Goal: Task Accomplishment & Management: Manage account settings

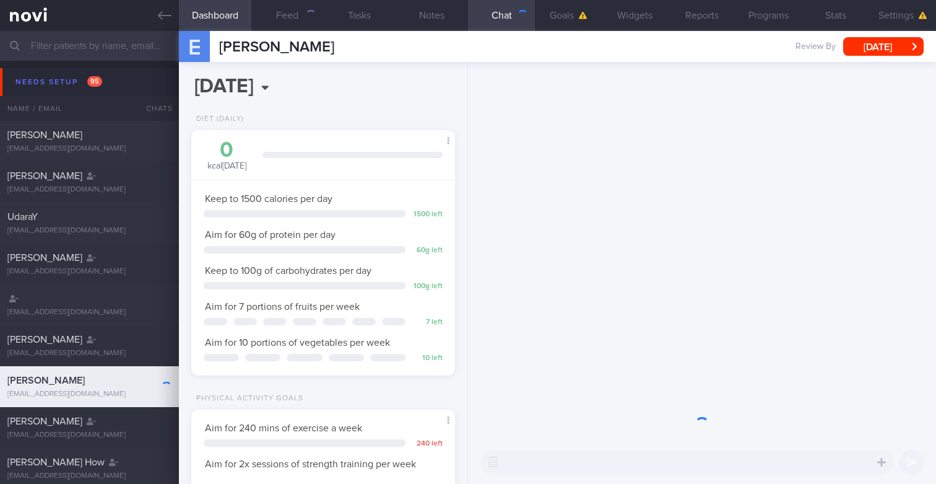
scroll to position [123, 246]
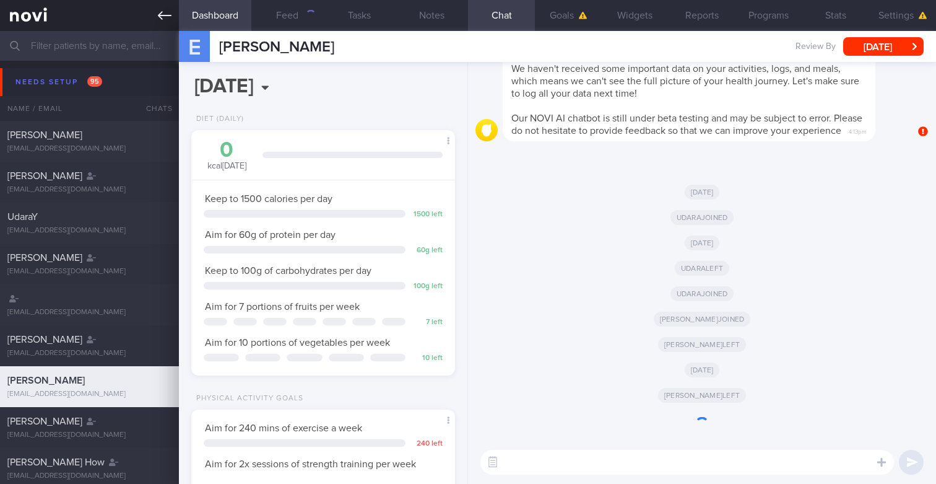
click at [163, 20] on icon at bounding box center [165, 16] width 14 height 14
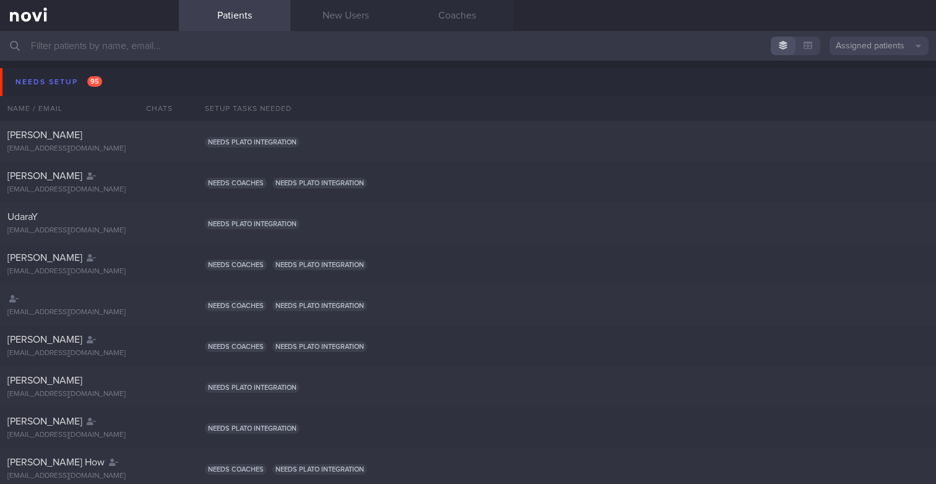
click at [892, 48] on button "Assigned patients" at bounding box center [879, 46] width 99 height 19
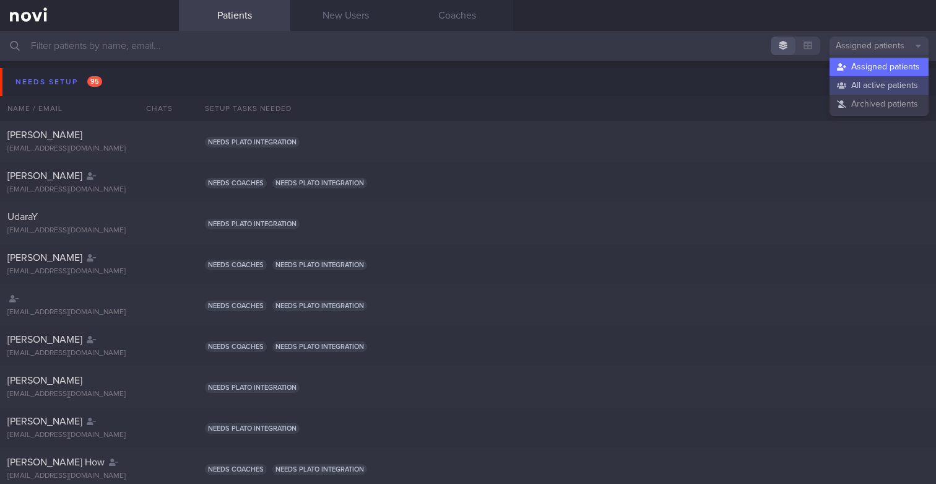
click at [853, 84] on button "All active patients" at bounding box center [879, 85] width 99 height 19
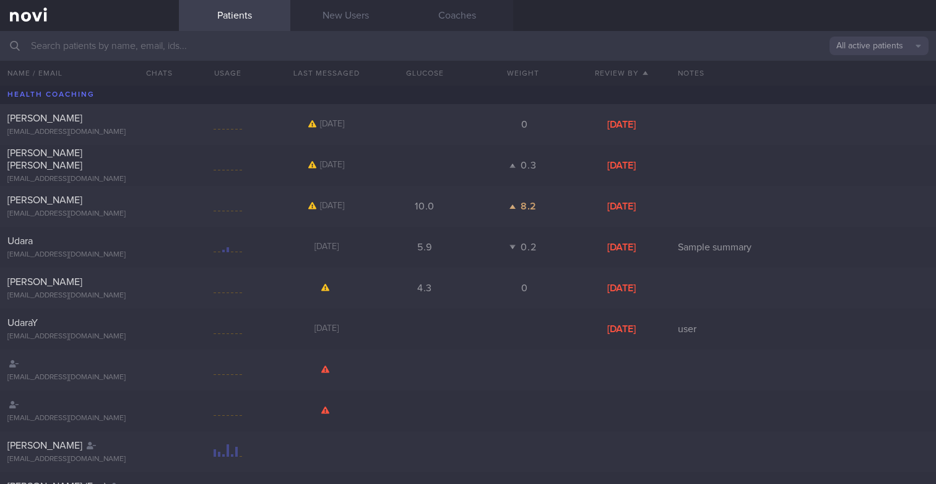
click at [593, 41] on input "text" at bounding box center [468, 46] width 936 height 30
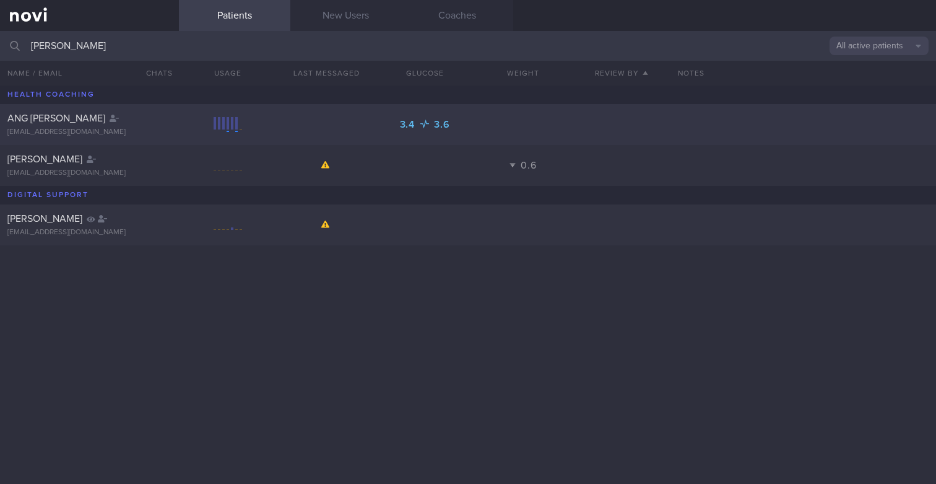
type input "Ang Ming"
click at [132, 123] on div "ANG MING JIE" at bounding box center [87, 118] width 161 height 12
select select "8"
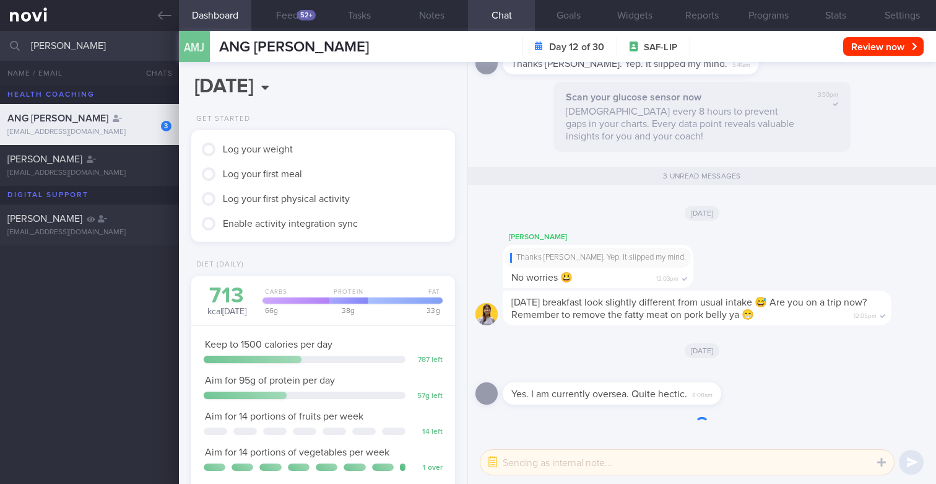
scroll to position [123, 246]
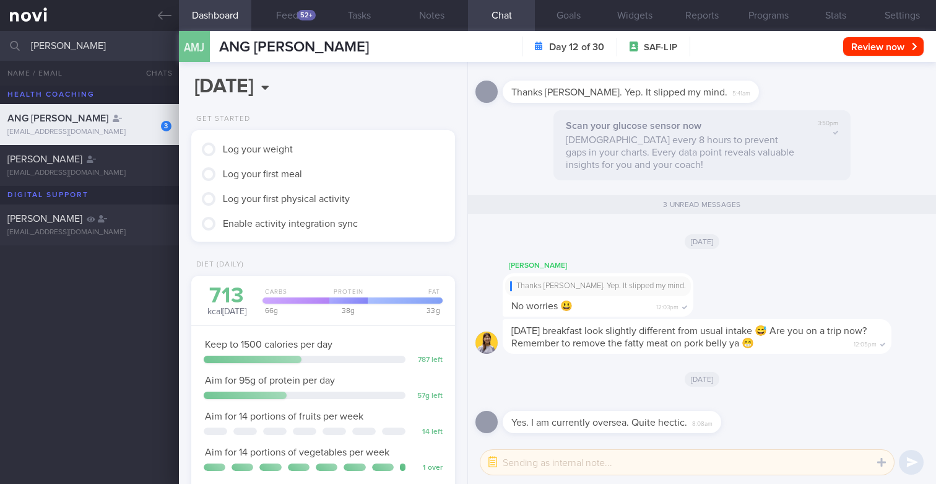
click at [120, 37] on input "Ang Ming" at bounding box center [468, 46] width 936 height 30
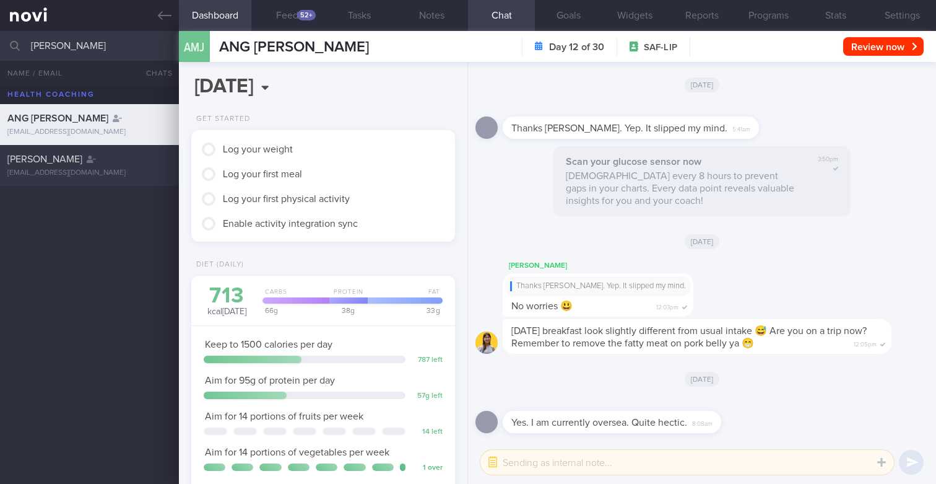
type input "[PERSON_NAME]"
click at [103, 170] on div "[EMAIL_ADDRESS][DOMAIN_NAME]" at bounding box center [89, 172] width 164 height 9
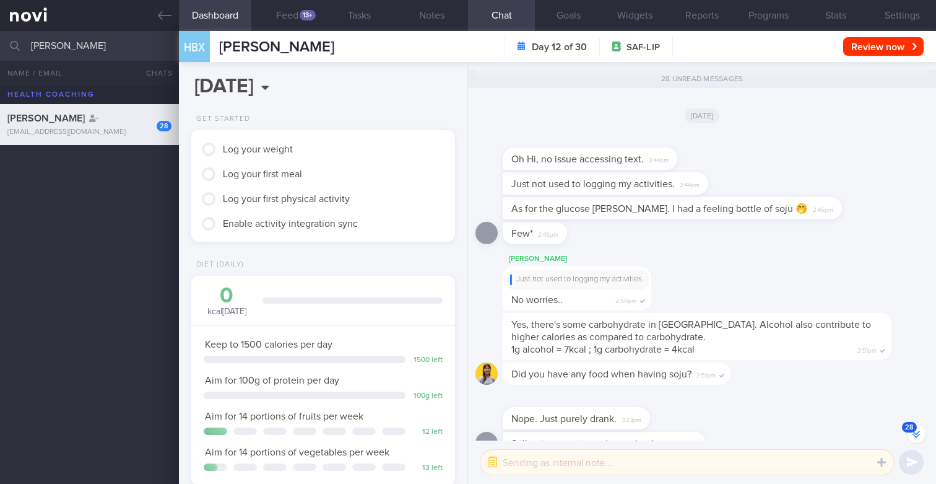
scroll to position [-1284, 0]
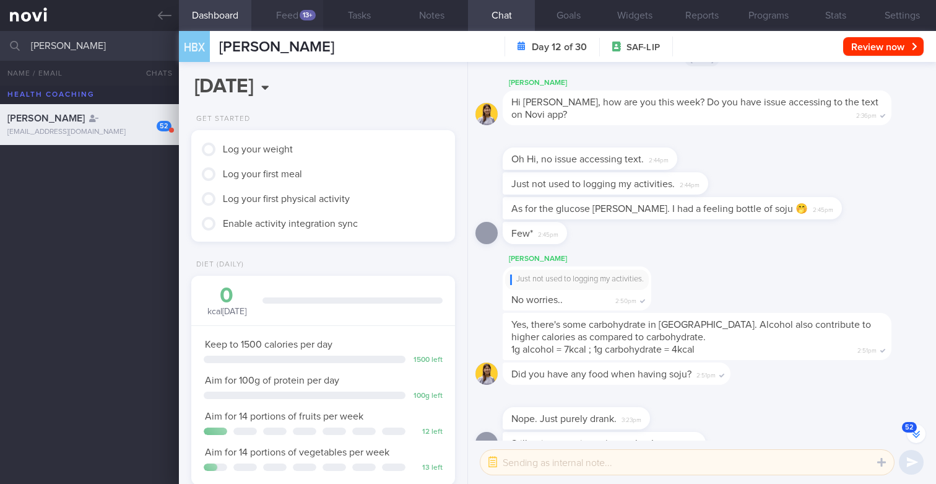
click at [303, 1] on button "Feed 13+" at bounding box center [287, 15] width 72 height 31
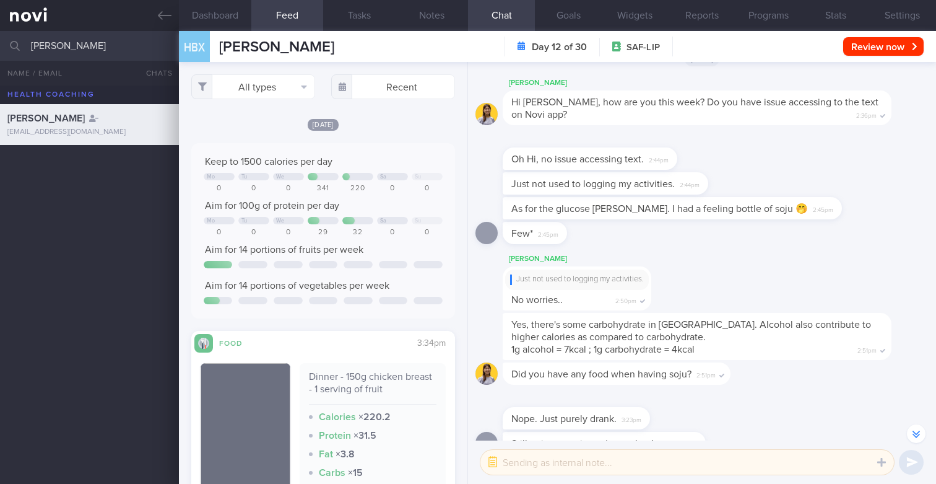
click at [303, 6] on button "Feed 13+" at bounding box center [287, 15] width 72 height 31
click at [236, 77] on button "All types" at bounding box center [253, 86] width 124 height 25
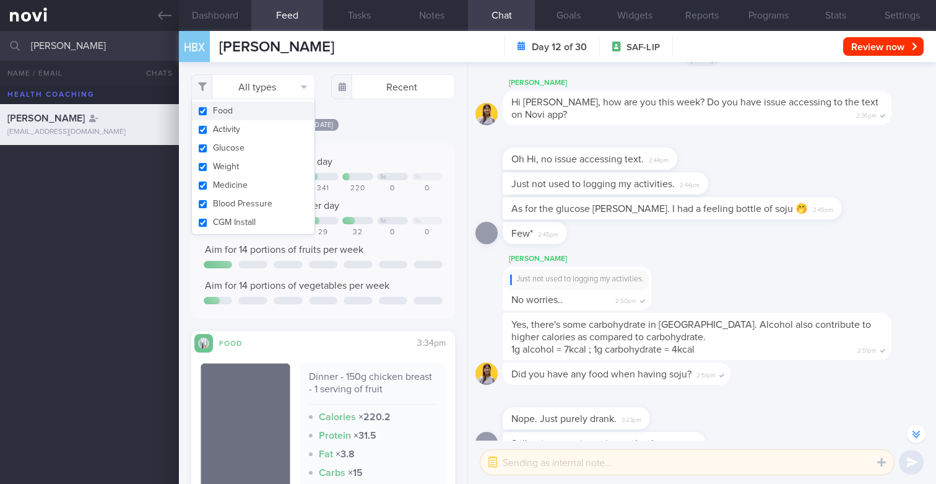
click at [212, 115] on button "Food" at bounding box center [253, 111] width 123 height 19
checkbox input "false"
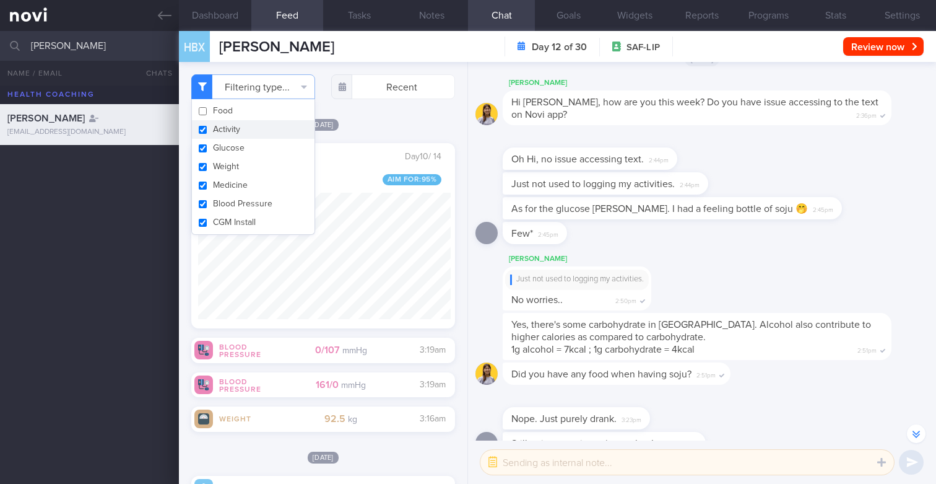
scroll to position [168, 253]
click at [212, 128] on button "Activity" at bounding box center [253, 129] width 123 height 19
checkbox input "false"
click at [217, 169] on button "Weight" at bounding box center [253, 166] width 123 height 19
checkbox input "false"
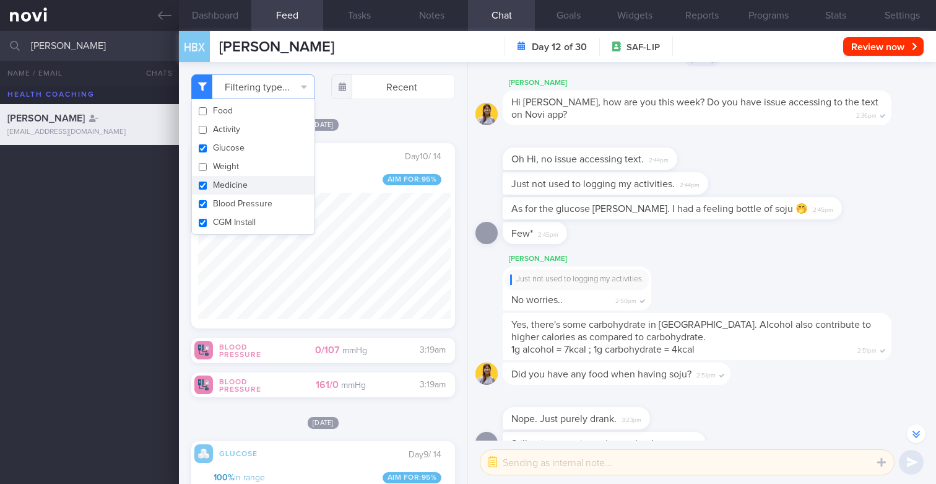
click at [221, 185] on button "Medicine" at bounding box center [253, 185] width 123 height 19
checkbox input "false"
click at [224, 202] on button "Blood Pressure" at bounding box center [253, 203] width 123 height 19
checkbox input "false"
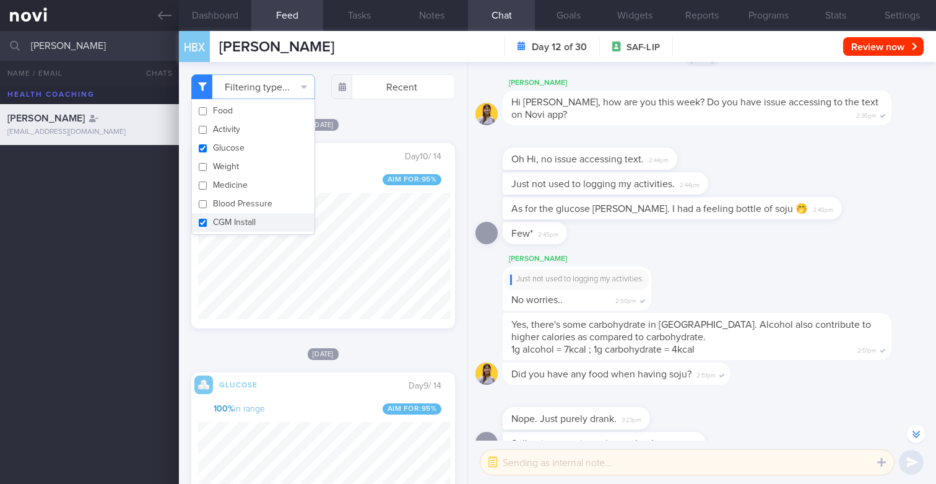
click at [224, 216] on button "CGM Install" at bounding box center [253, 222] width 123 height 19
checkbox input "false"
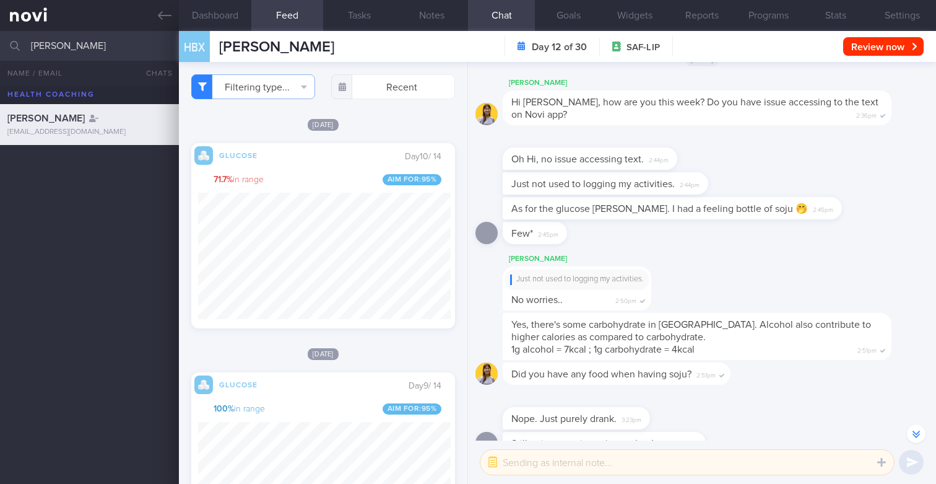
click at [386, 118] on div "Filtering type... Food Activity Glucose Weight Medicine Blood Pressure CGM Inst…" at bounding box center [323, 273] width 289 height 422
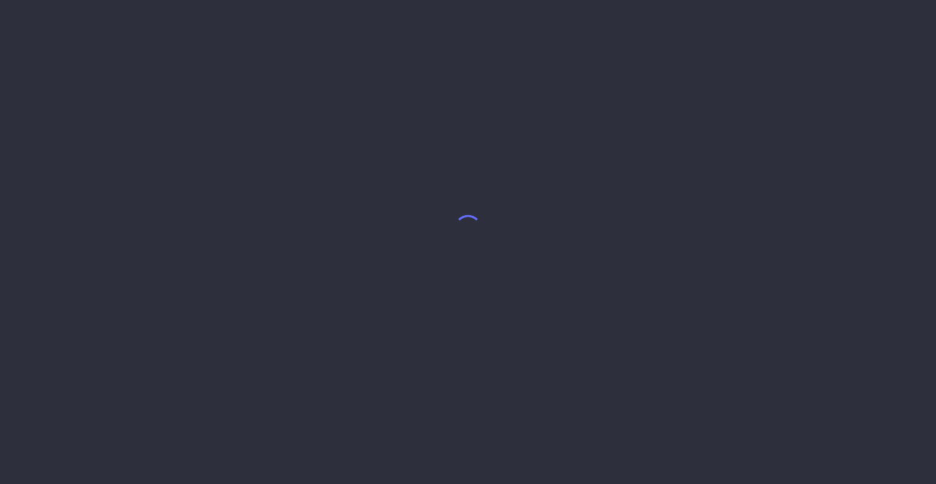
select select "8"
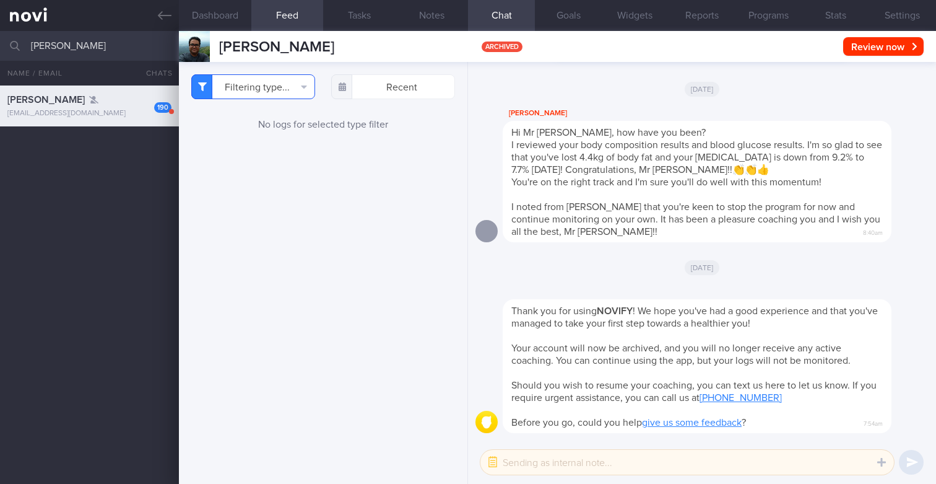
click at [294, 82] on button "Filtering type..." at bounding box center [253, 86] width 124 height 25
click at [401, 182] on div "Filtering type... Food Activity Glucose Weight Medicine Blood Pressure CGM Inst…" at bounding box center [323, 273] width 289 height 422
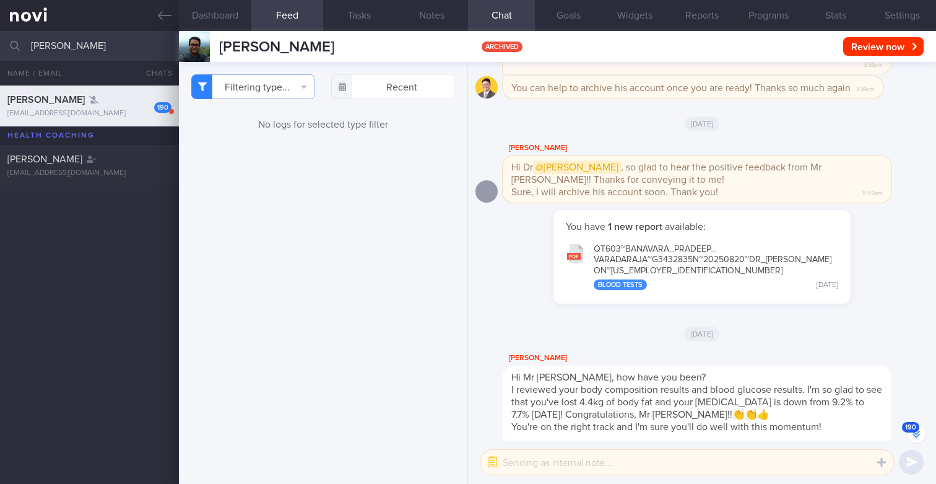
scroll to position [-261, 0]
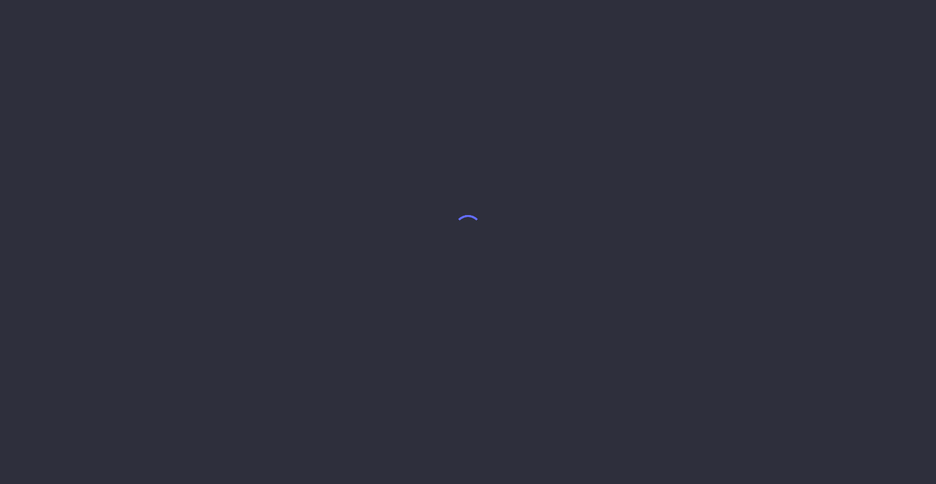
select select "8"
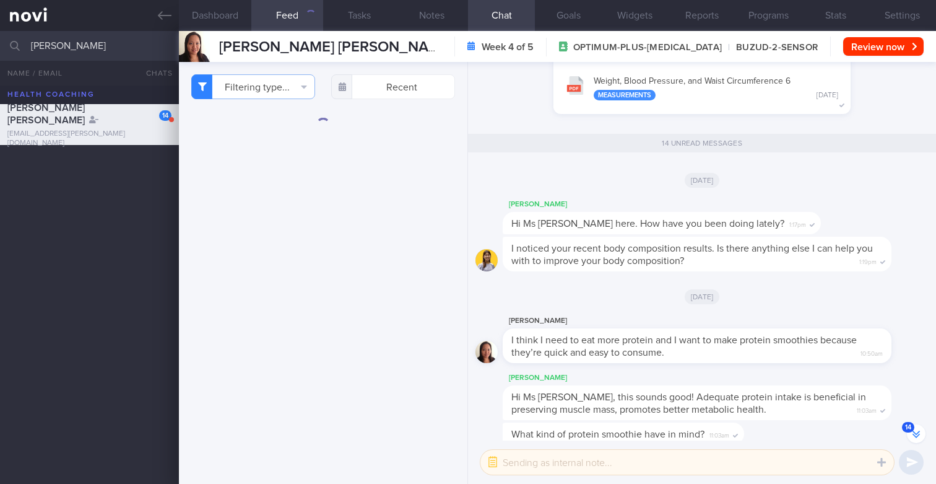
scroll to position [-601, 0]
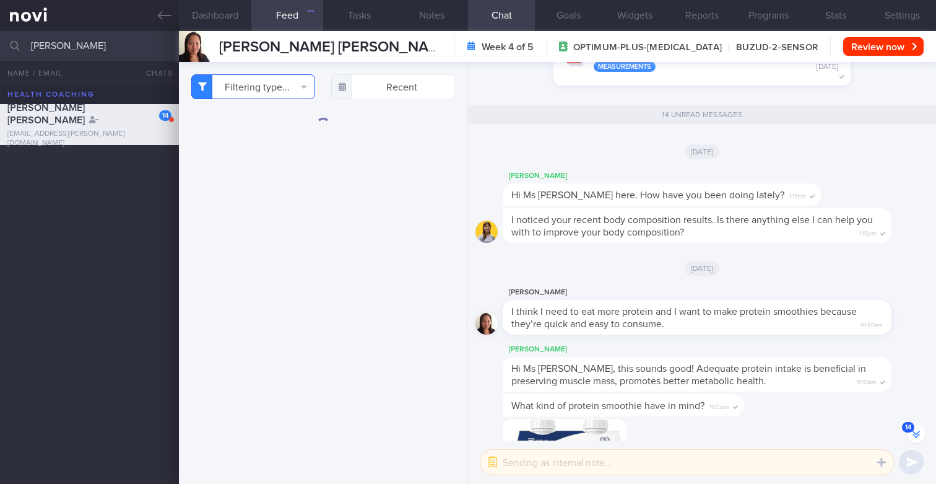
click at [287, 88] on button "Filtering type..." at bounding box center [253, 86] width 124 height 25
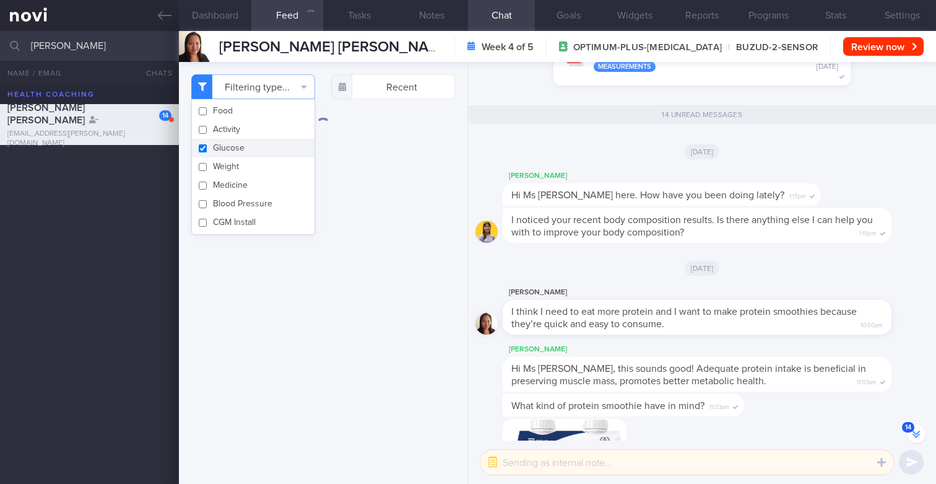
click at [237, 149] on button "Glucose" at bounding box center [253, 148] width 123 height 19
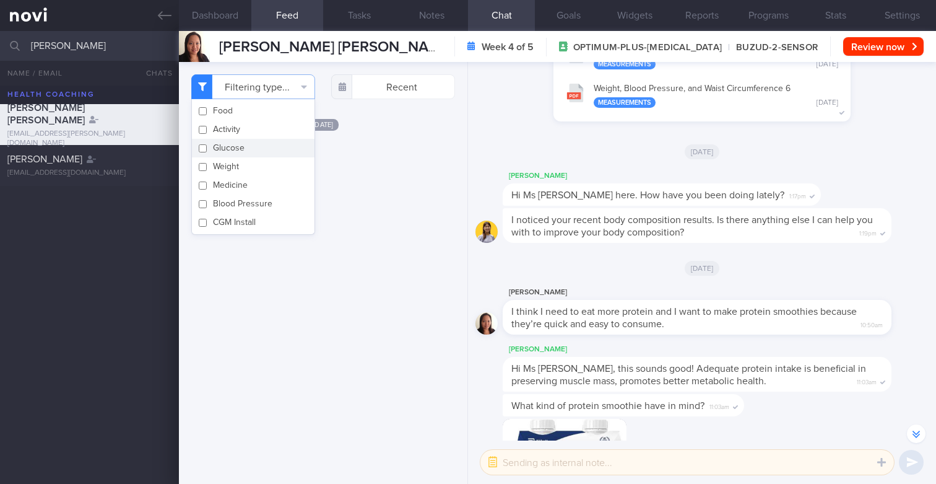
click at [237, 149] on button "Glucose" at bounding box center [253, 148] width 123 height 19
checkbox input "true"
click at [356, 242] on div "Filtering type... Food Activity Glucose Weight Medicine Blood Pressure CGM Inst…" at bounding box center [323, 273] width 289 height 422
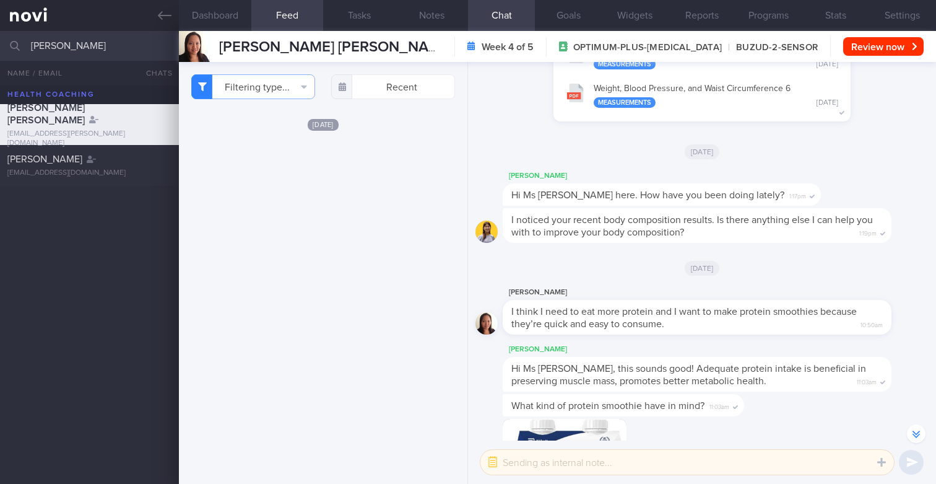
click at [393, 73] on div "Filtering type... Food Activity Glucose Weight Medicine Blood Pressure CGM Inst…" at bounding box center [323, 273] width 289 height 422
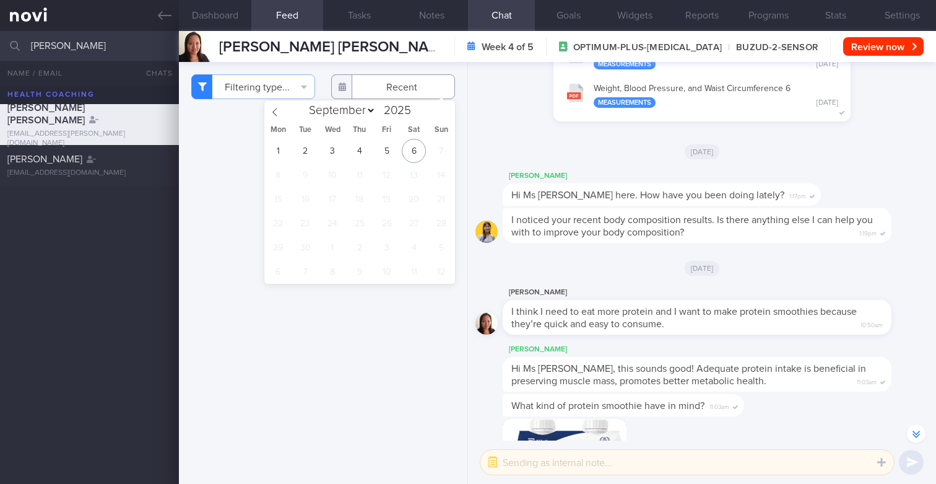
click at [393, 82] on input "text" at bounding box center [393, 86] width 124 height 25
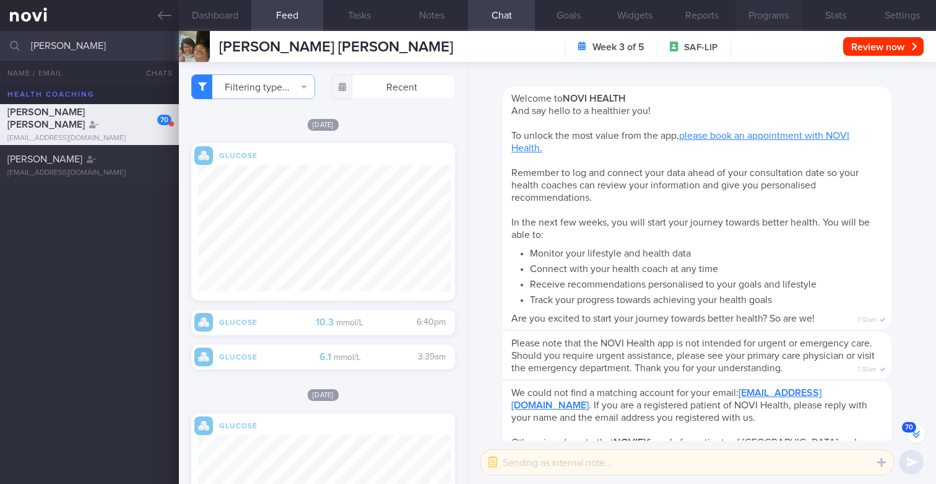
scroll to position [141, 253]
click at [97, 51] on input "[PERSON_NAME]" at bounding box center [468, 46] width 936 height 30
type input "Ang Ming Jie"
click at [78, 166] on div "ANG MING JIE mingjie_ang@hotmail.com" at bounding box center [89, 165] width 179 height 25
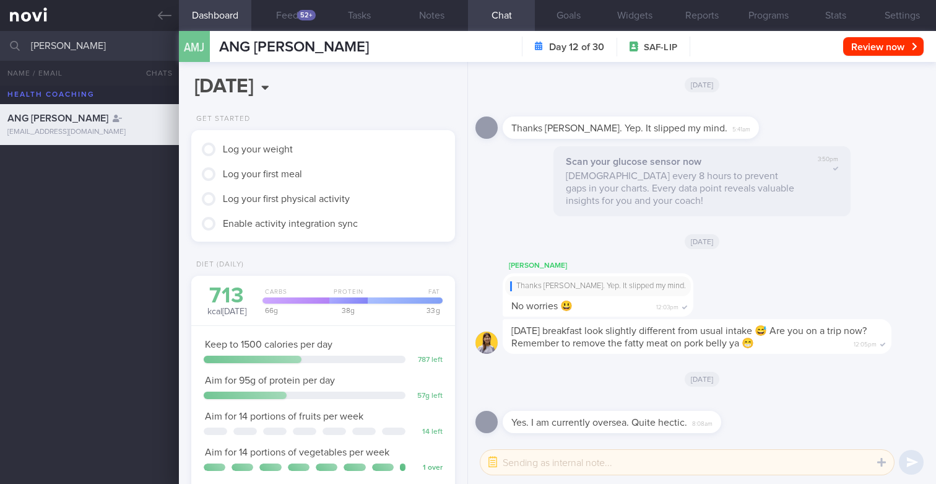
scroll to position [123, 246]
click at [343, 105] on div "2025-09-06 Sat, 6 Sep Get Started Log your weight Log your first meal Log your …" at bounding box center [323, 273] width 289 height 422
click at [287, 15] on button "Feed 52+" at bounding box center [287, 15] width 72 height 31
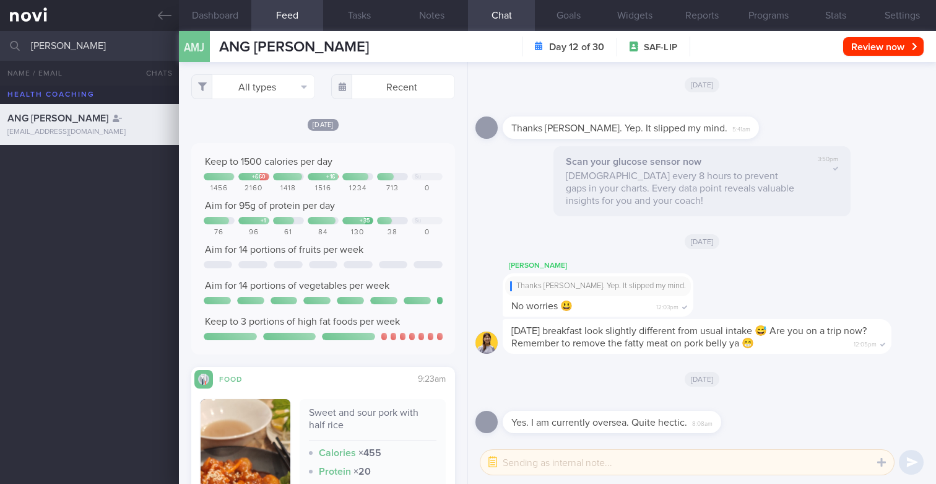
scroll to position [168, 253]
click at [288, 105] on div "All types Food Activity Glucose Weight Medicine Blood Pressure CGM Install Rece…" at bounding box center [323, 273] width 289 height 422
click at [288, 98] on button "All types" at bounding box center [253, 86] width 124 height 25
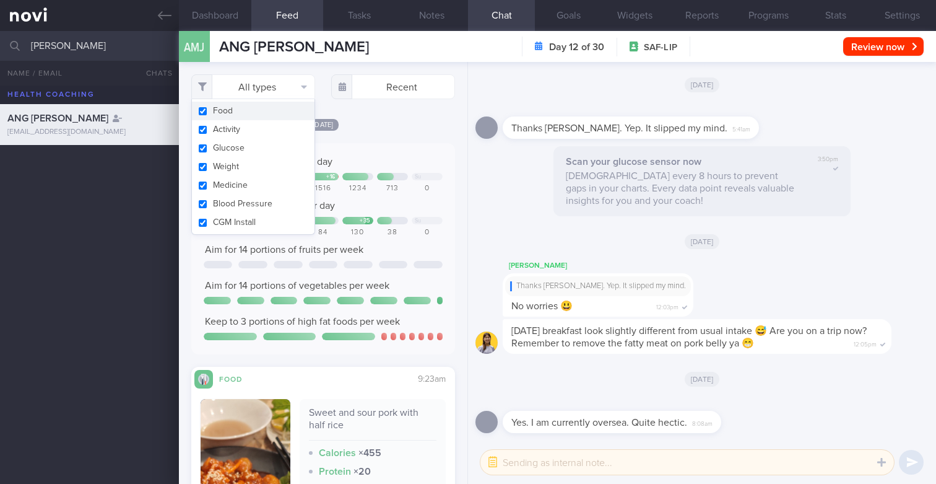
click at [231, 111] on button "Food" at bounding box center [253, 111] width 123 height 19
checkbox input "false"
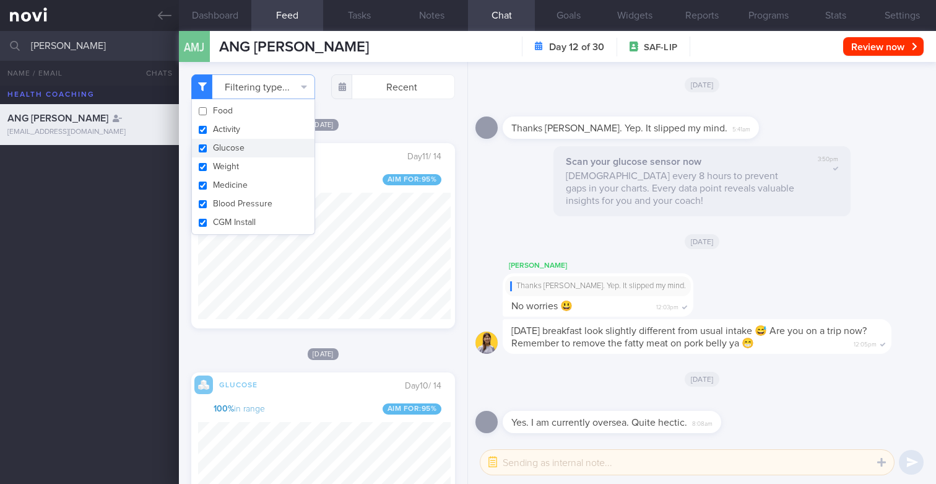
scroll to position [168, 253]
click at [227, 127] on button "Activity" at bounding box center [253, 129] width 123 height 19
checkbox input "false"
click at [228, 162] on button "Weight" at bounding box center [253, 166] width 123 height 19
checkbox input "false"
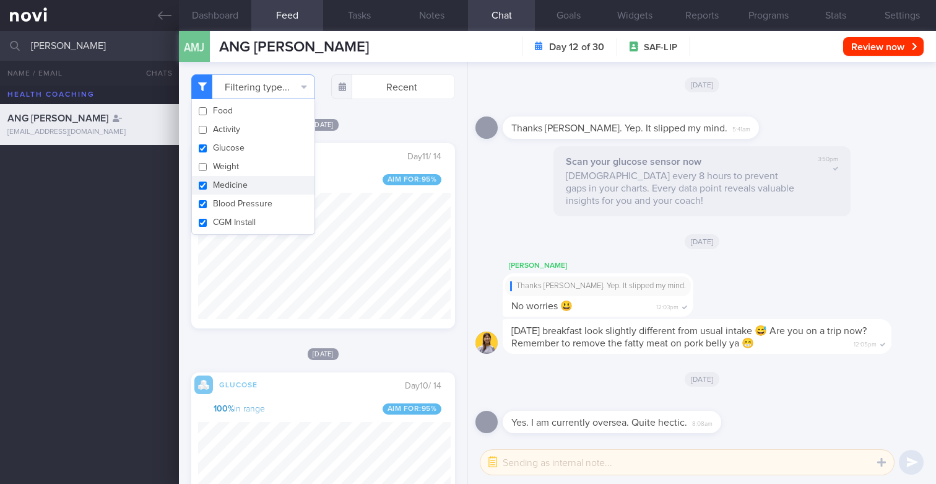
click at [230, 187] on button "Medicine" at bounding box center [253, 185] width 123 height 19
checkbox input "false"
click at [232, 204] on button "Blood Pressure" at bounding box center [253, 203] width 123 height 19
checkbox input "false"
click at [232, 219] on button "CGM Install" at bounding box center [253, 222] width 123 height 19
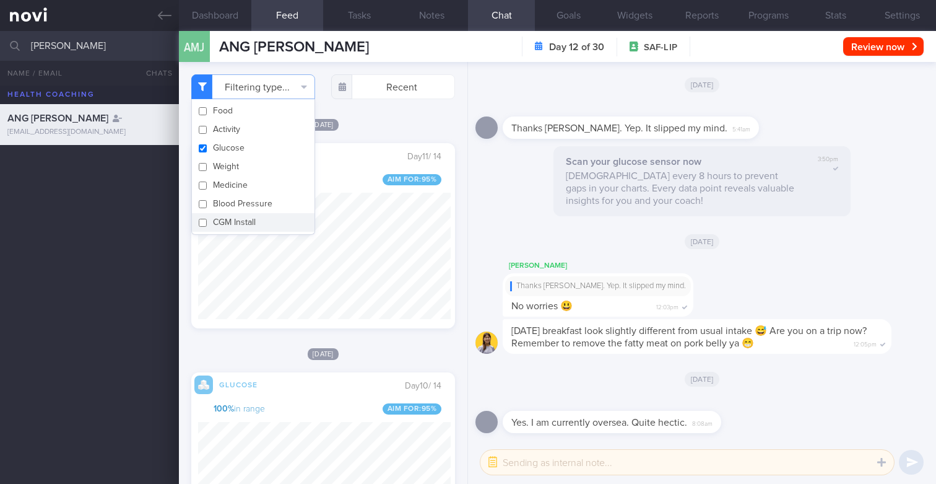
checkbox input "false"
